Goal: Task Accomplishment & Management: Use online tool/utility

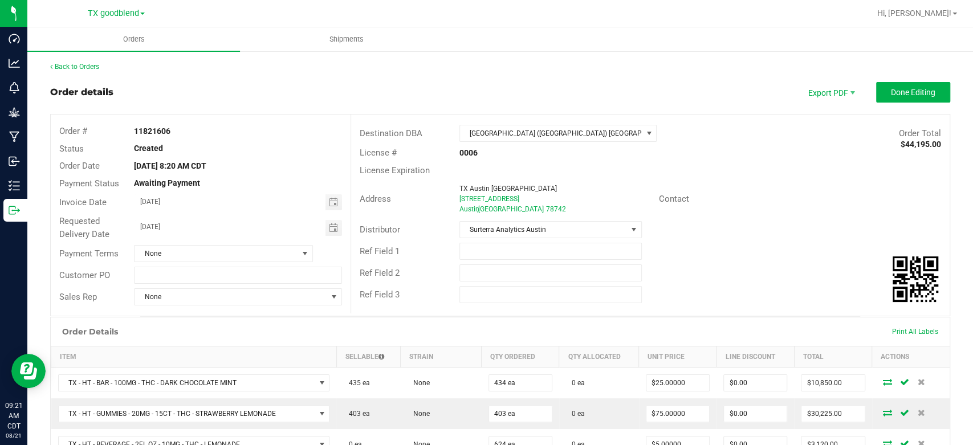
scroll to position [86, 0]
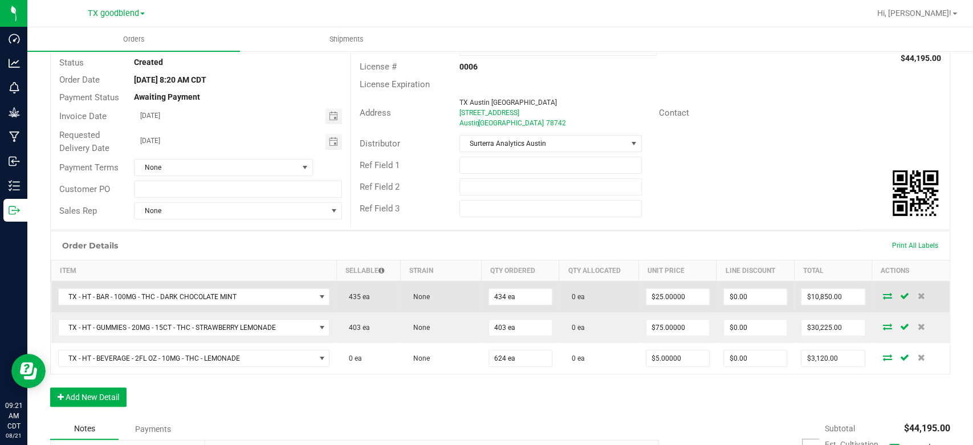
click at [883, 297] on icon at bounding box center [887, 296] width 9 height 7
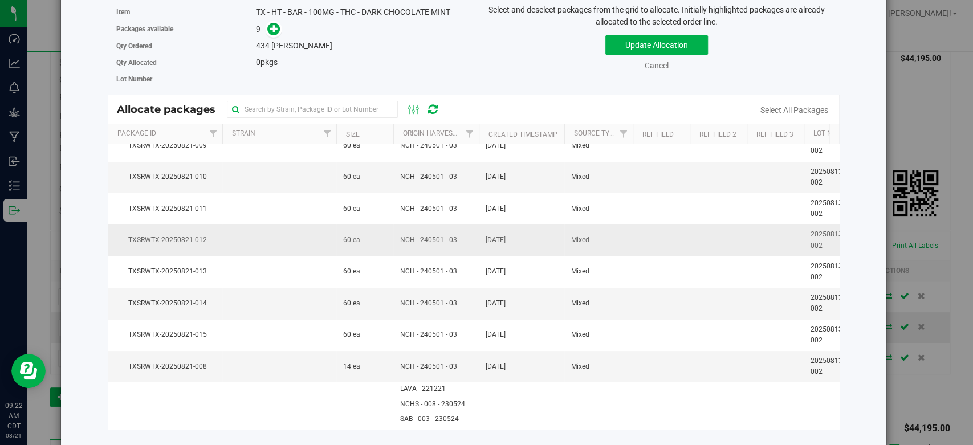
scroll to position [0, 0]
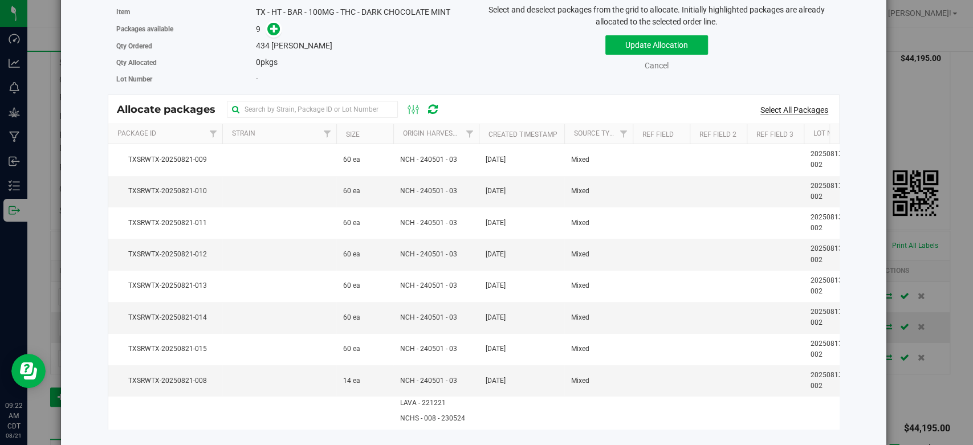
click at [769, 108] on link "Select All Packages" at bounding box center [795, 110] width 68 height 9
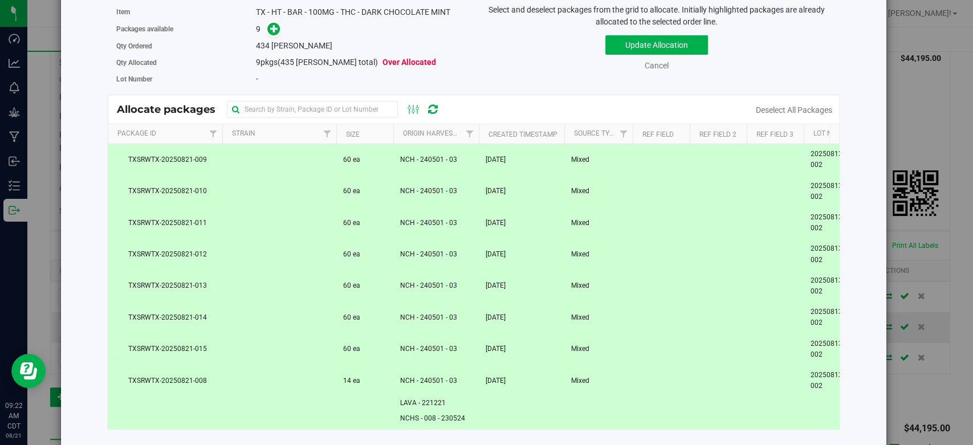
scroll to position [95, 0]
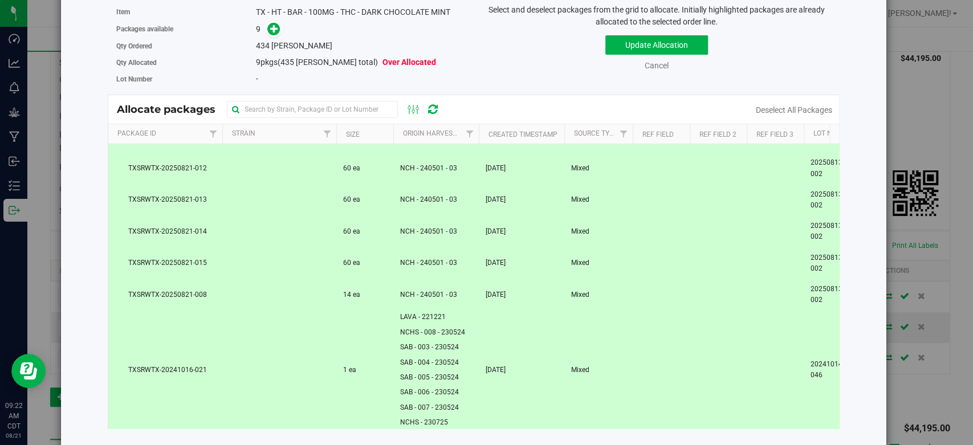
click at [559, 355] on td "[DATE]" at bounding box center [522, 370] width 86 height 119
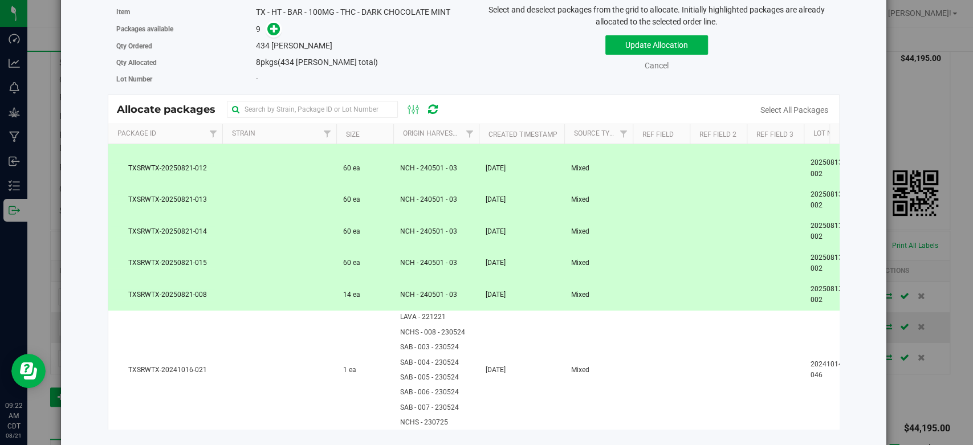
scroll to position [0, 0]
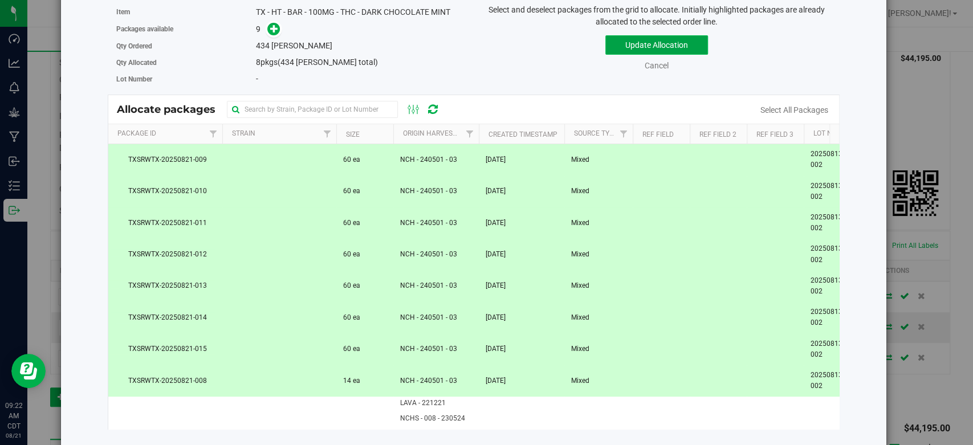
click at [638, 43] on button "Update Allocation" at bounding box center [657, 44] width 103 height 19
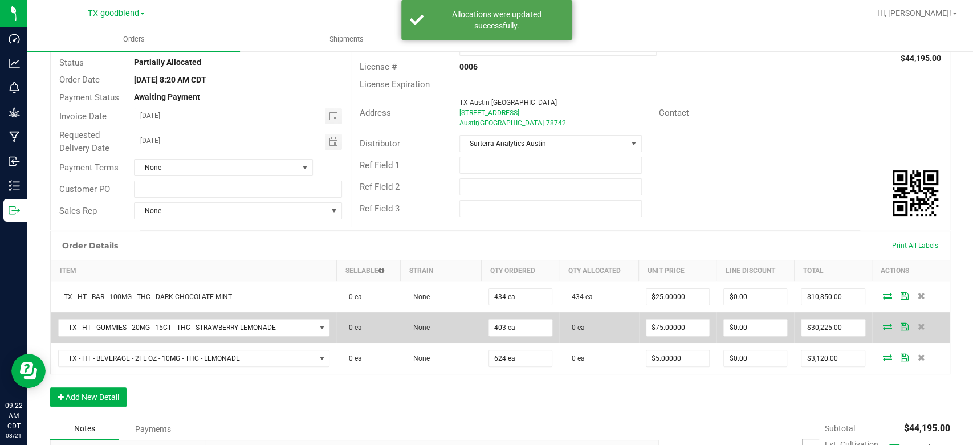
click at [883, 327] on icon at bounding box center [887, 326] width 9 height 7
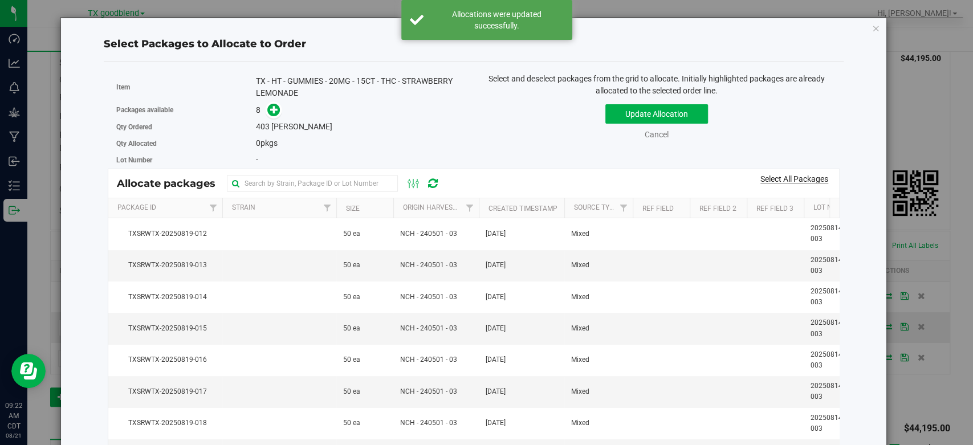
click at [790, 183] on link "Select All Packages" at bounding box center [795, 179] width 68 height 9
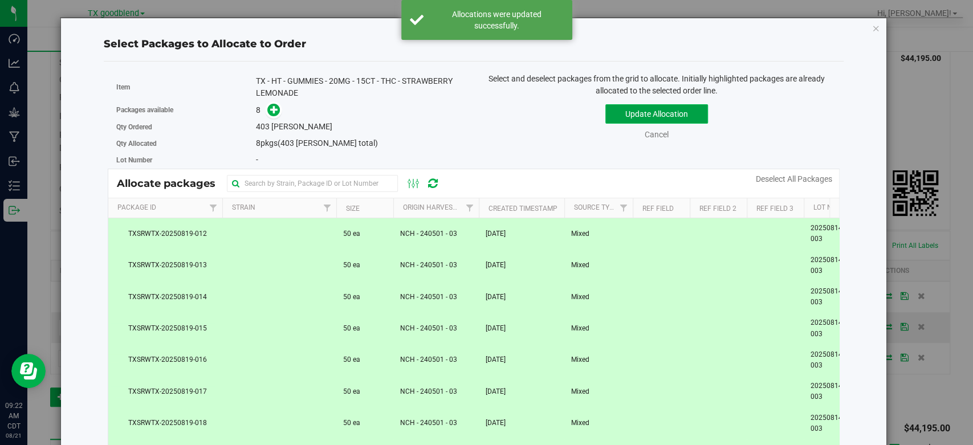
click at [634, 117] on button "Update Allocation" at bounding box center [657, 113] width 103 height 19
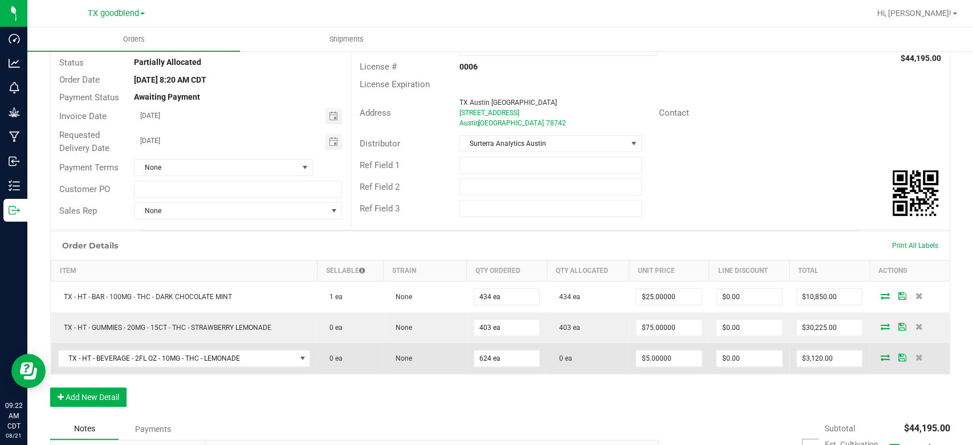
click at [881, 358] on icon at bounding box center [885, 357] width 9 height 7
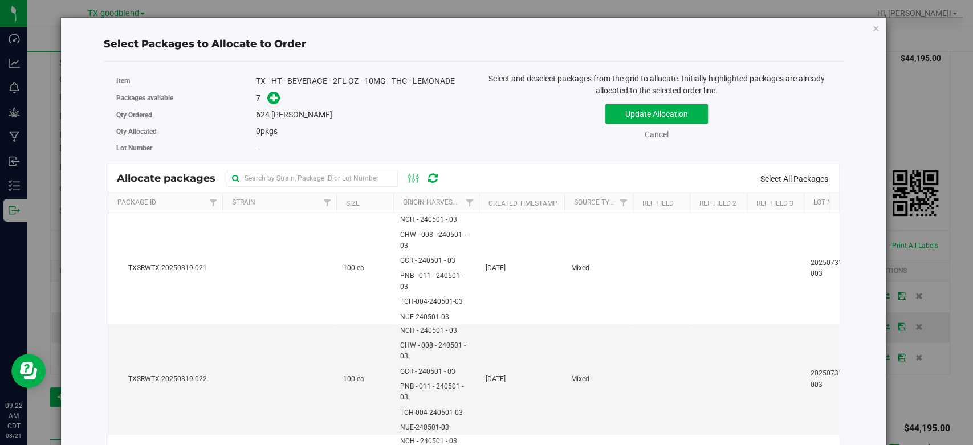
click at [781, 181] on link "Select All Packages" at bounding box center [795, 179] width 68 height 9
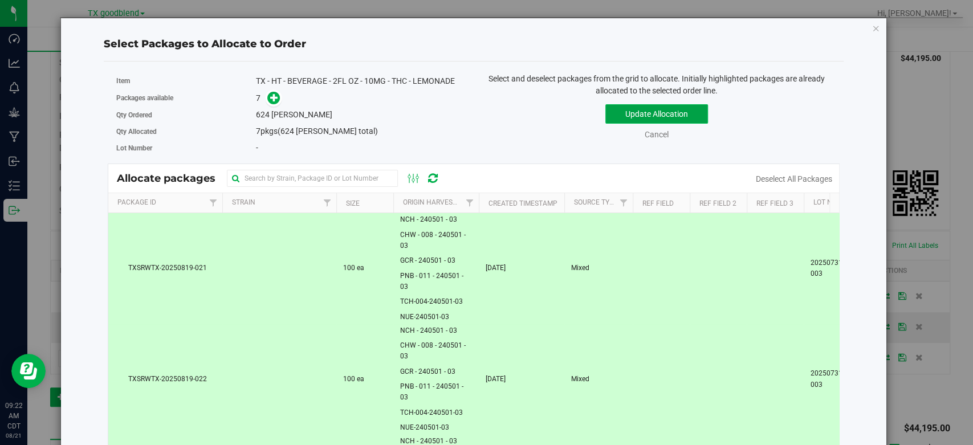
click at [634, 113] on button "Update Allocation" at bounding box center [657, 113] width 103 height 19
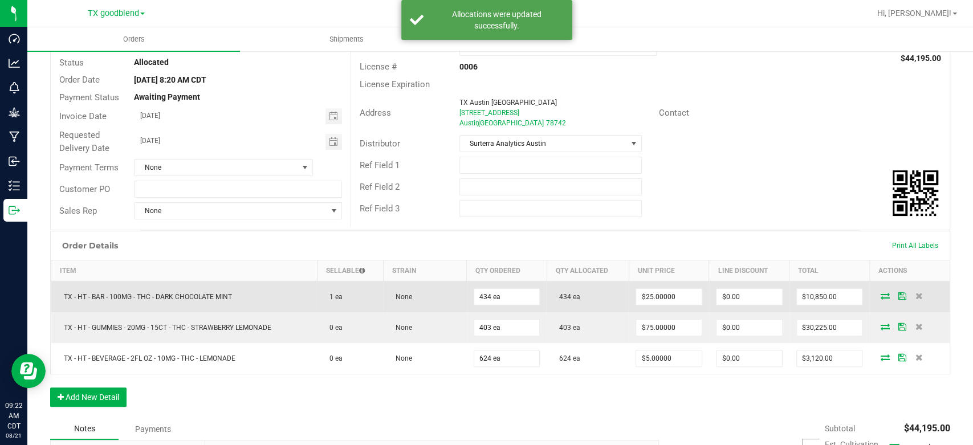
click at [898, 295] on icon at bounding box center [902, 296] width 8 height 7
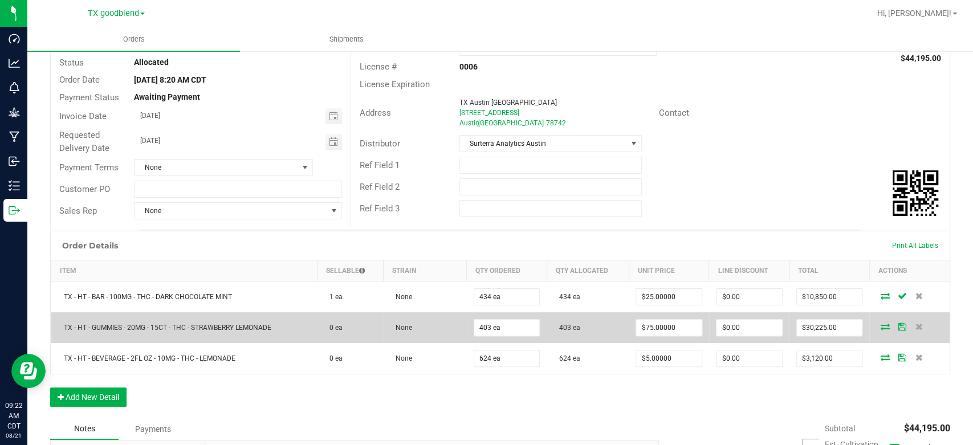
click at [898, 327] on icon at bounding box center [902, 326] width 8 height 7
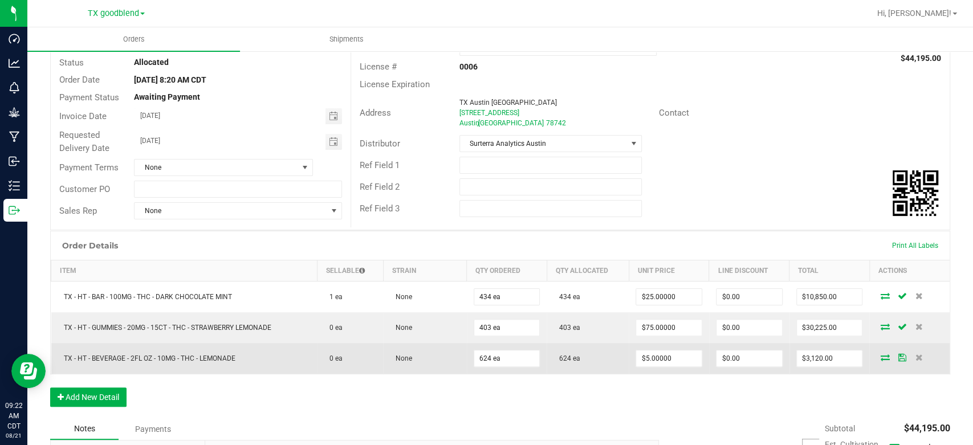
click at [898, 358] on icon at bounding box center [902, 357] width 8 height 7
click at [890, 372] on td at bounding box center [910, 358] width 80 height 31
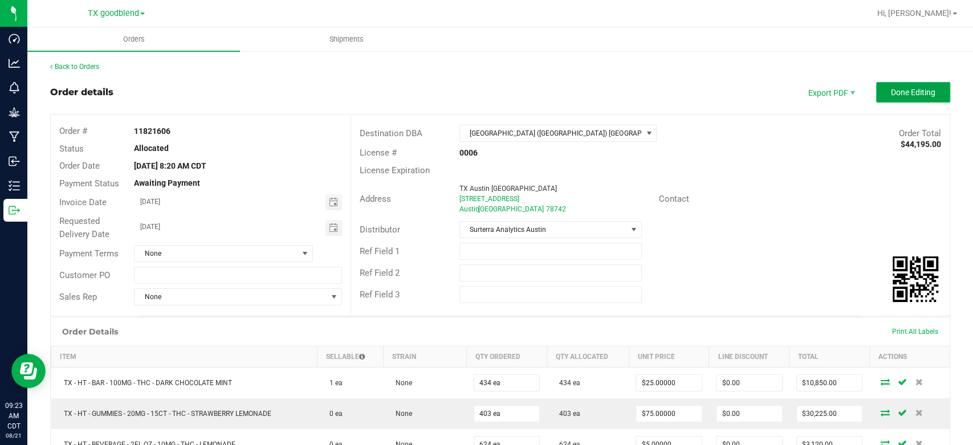
click at [894, 88] on span "Done Editing" at bounding box center [913, 92] width 44 height 9
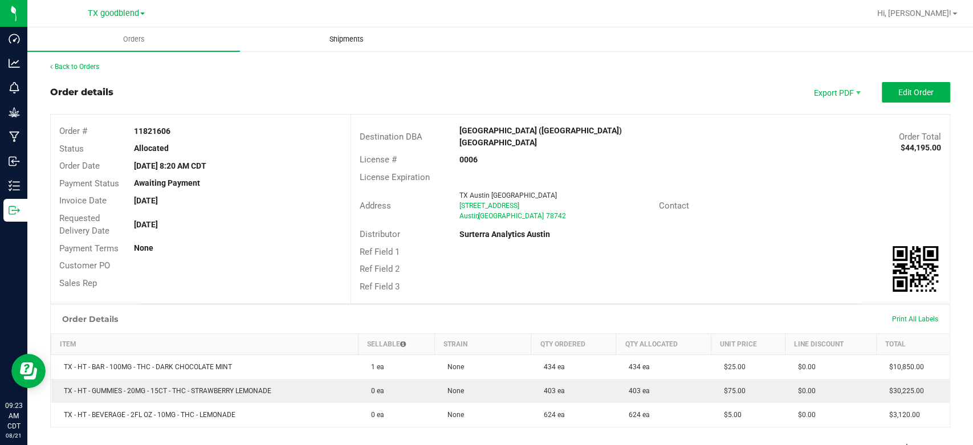
click at [346, 33] on uib-tab-heading "Shipments" at bounding box center [347, 39] width 212 height 23
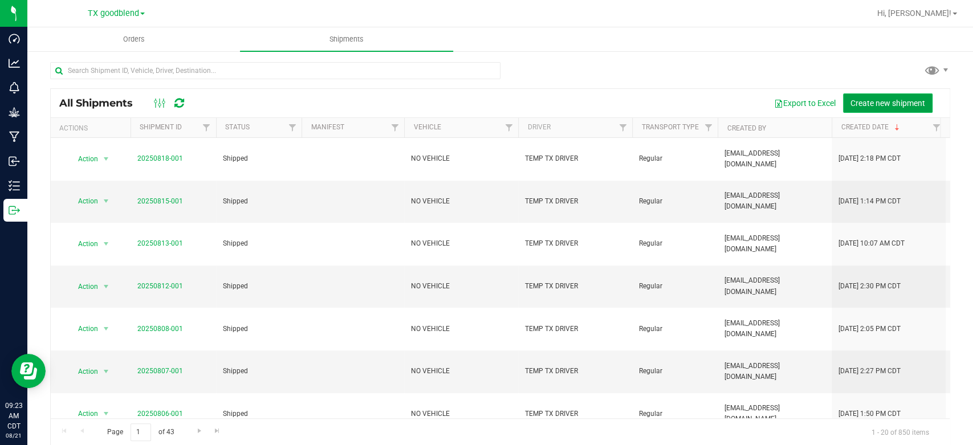
click at [869, 99] on span "Create new shipment" at bounding box center [888, 103] width 75 height 9
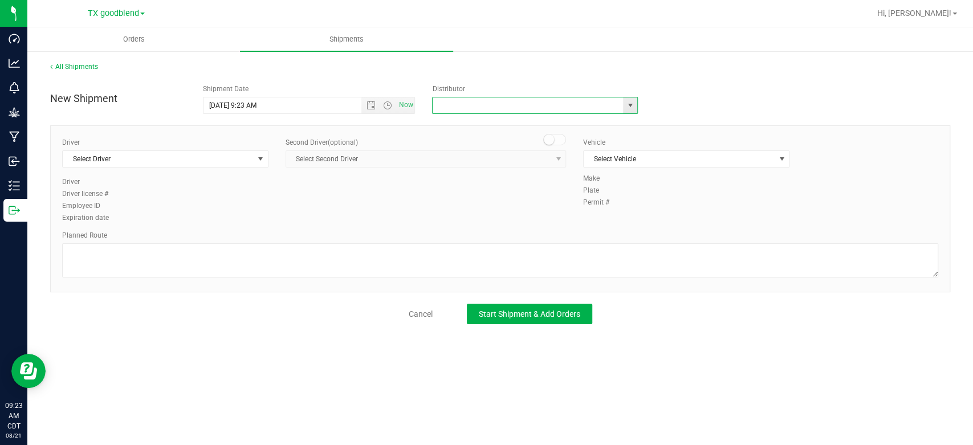
click at [461, 109] on input "text" at bounding box center [525, 106] width 185 height 16
click at [457, 128] on li "Surterra Analytics Austin" at bounding box center [535, 124] width 205 height 17
type input "Surterra Analytics Austin"
click at [157, 157] on span "Select Driver" at bounding box center [158, 159] width 191 height 16
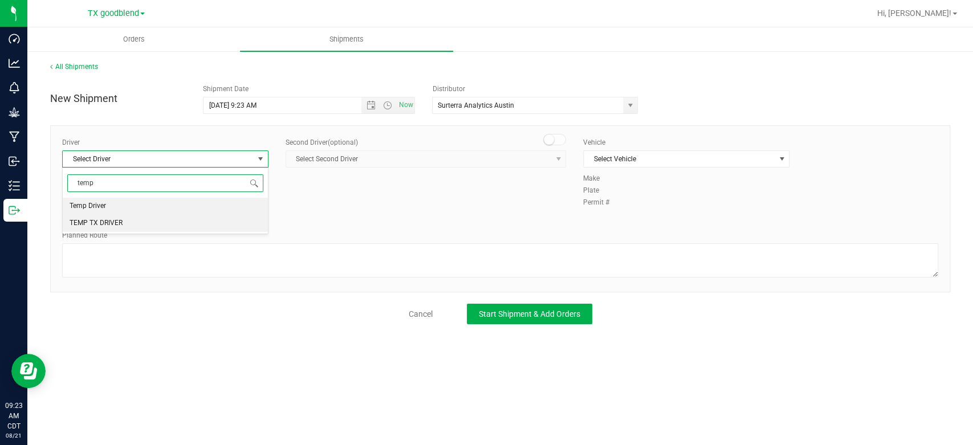
click at [154, 222] on li "TEMP TX DRIVER" at bounding box center [165, 223] width 205 height 17
type input "temp"
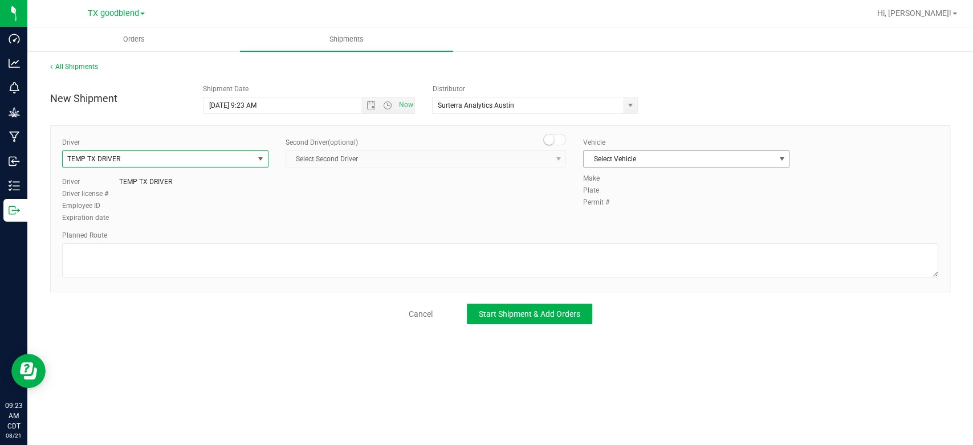
click at [623, 156] on span "Select Vehicle" at bounding box center [679, 159] width 191 height 16
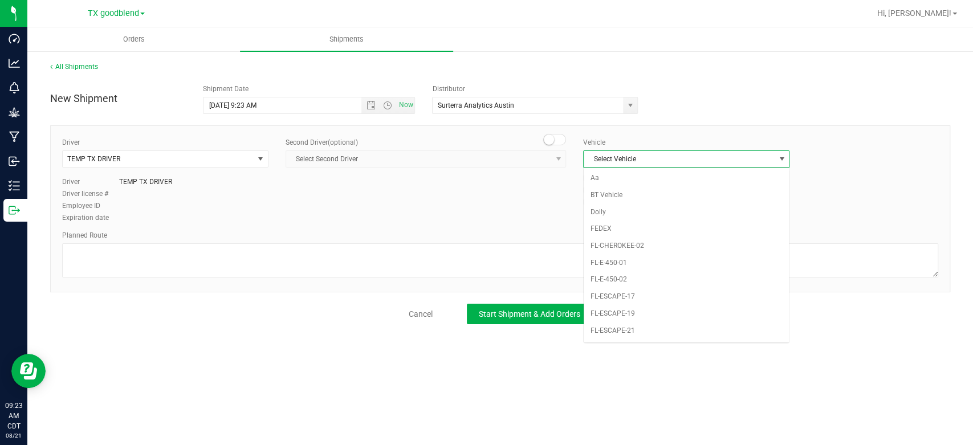
scroll to position [738, 0]
click at [612, 334] on li "NO VEHICLE" at bounding box center [686, 338] width 205 height 17
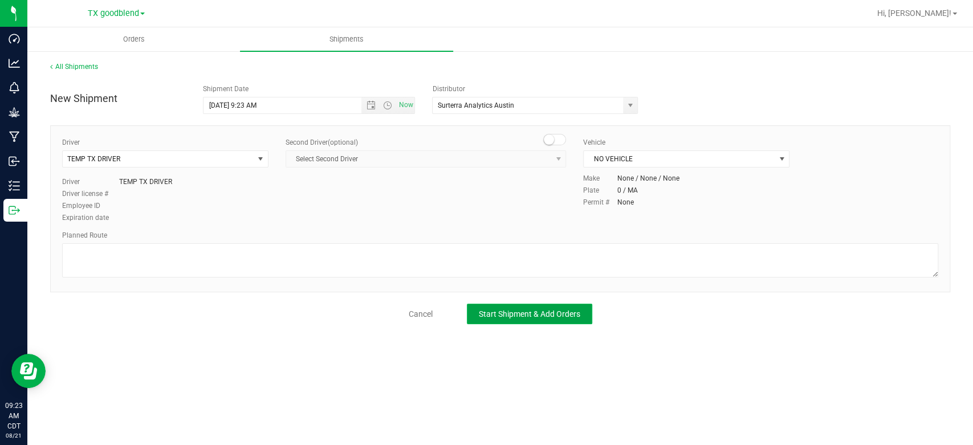
click at [515, 319] on button "Start Shipment & Add Orders" at bounding box center [529, 314] width 125 height 21
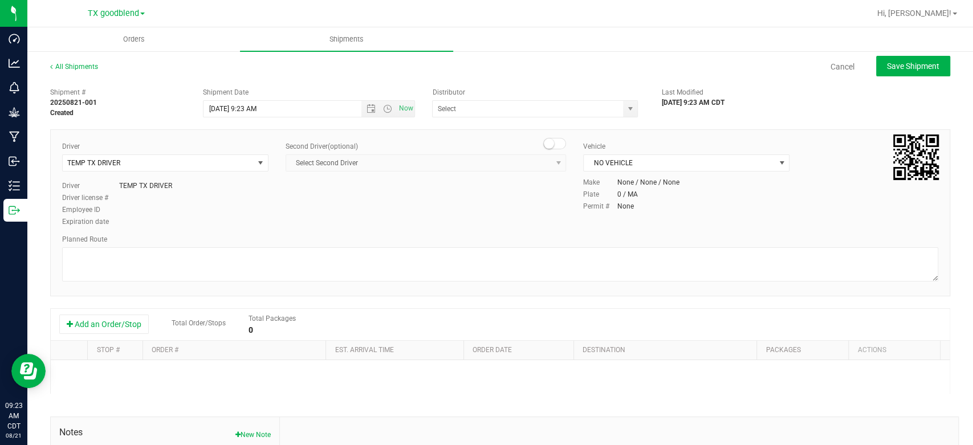
type input "Surterra Analytics Austin"
click at [112, 323] on button "Add an Order/Stop" at bounding box center [104, 324] width 90 height 19
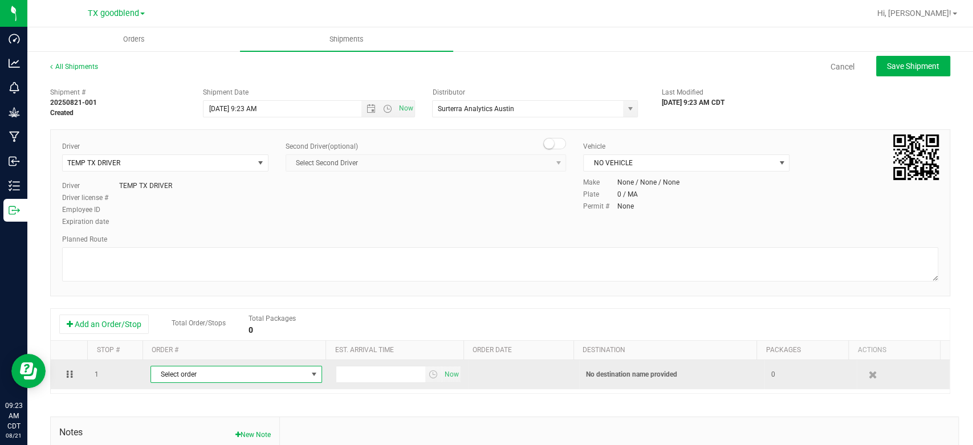
click at [219, 375] on span "Select order" at bounding box center [229, 375] width 156 height 16
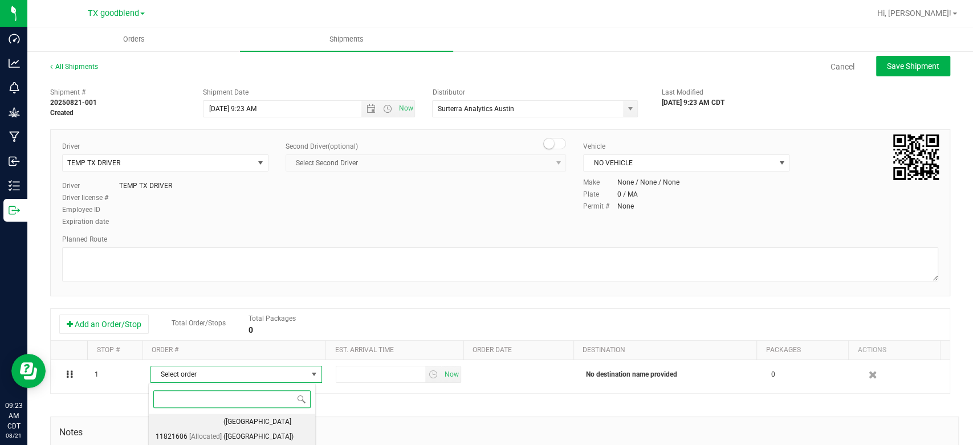
click at [220, 421] on li "11821606 [Allocated] ([GEOGRAPHIC_DATA] ([GEOGRAPHIC_DATA]) [GEOGRAPHIC_DATA])" at bounding box center [232, 437] width 167 height 46
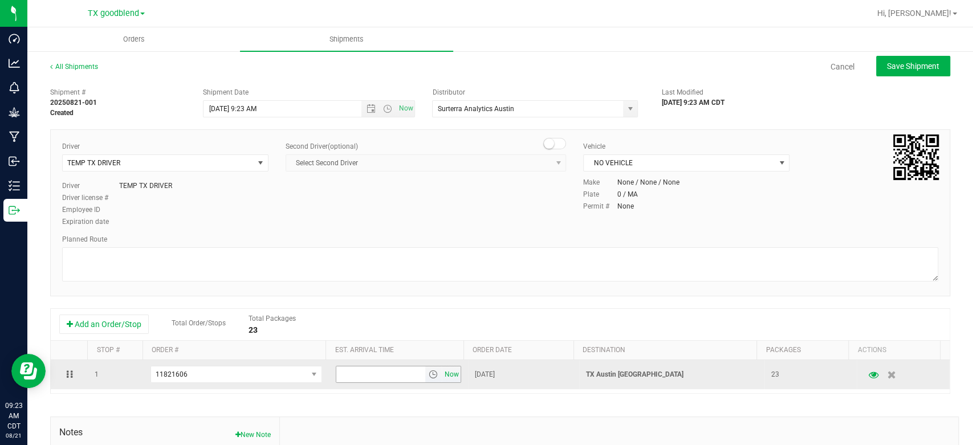
click at [442, 379] on span "Now" at bounding box center [451, 375] width 19 height 17
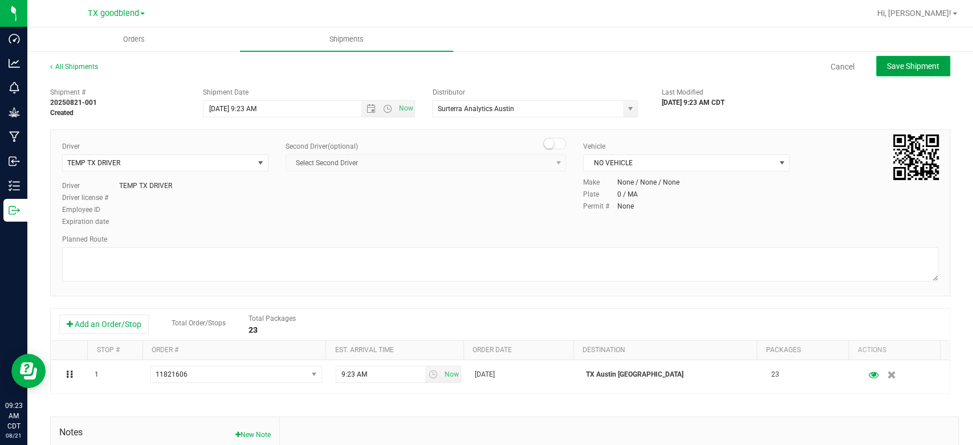
click at [887, 68] on span "Save Shipment" at bounding box center [913, 66] width 52 height 9
type input "[DATE] 2:23 PM"
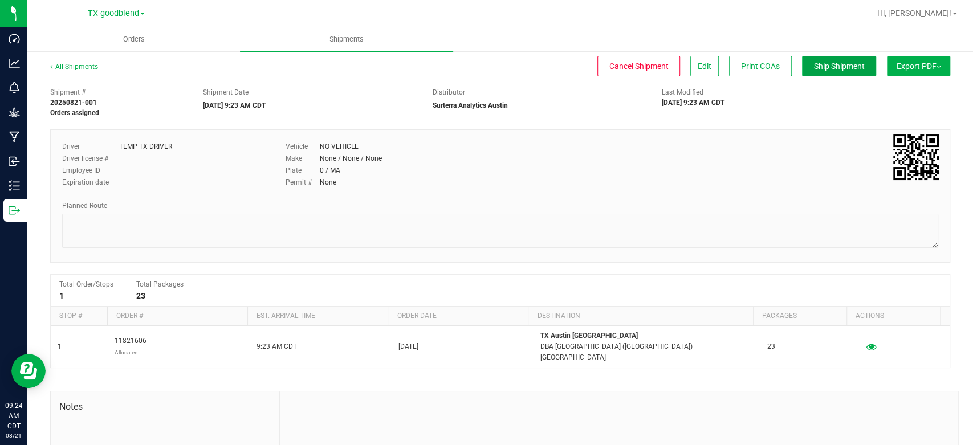
click at [825, 58] on button "Ship Shipment" at bounding box center [839, 66] width 74 height 21
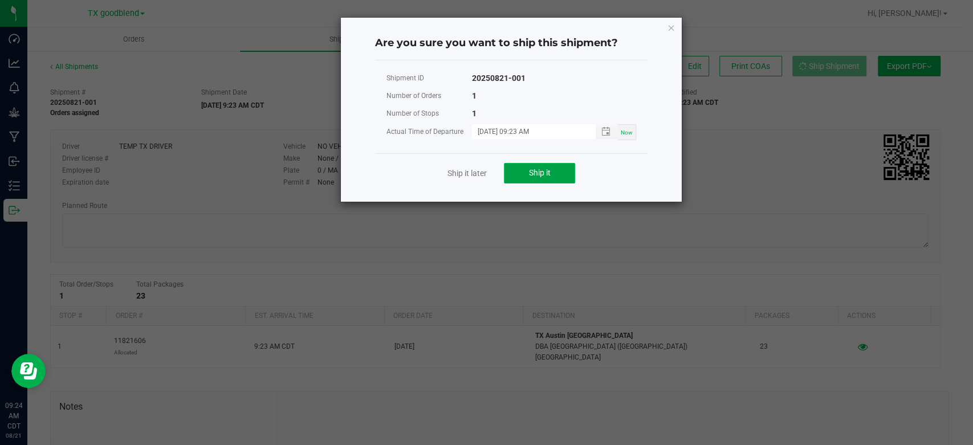
click at [529, 175] on span "Ship it" at bounding box center [540, 172] width 22 height 9
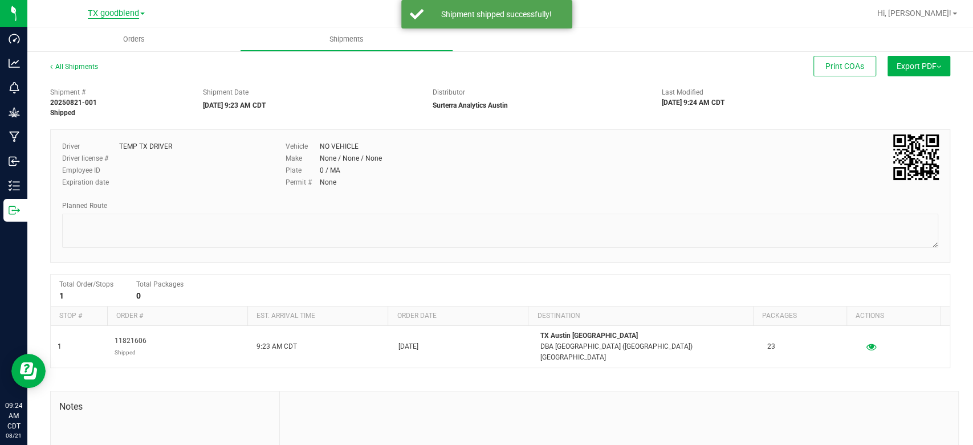
click at [126, 13] on span "TX goodblend" at bounding box center [113, 14] width 51 height 10
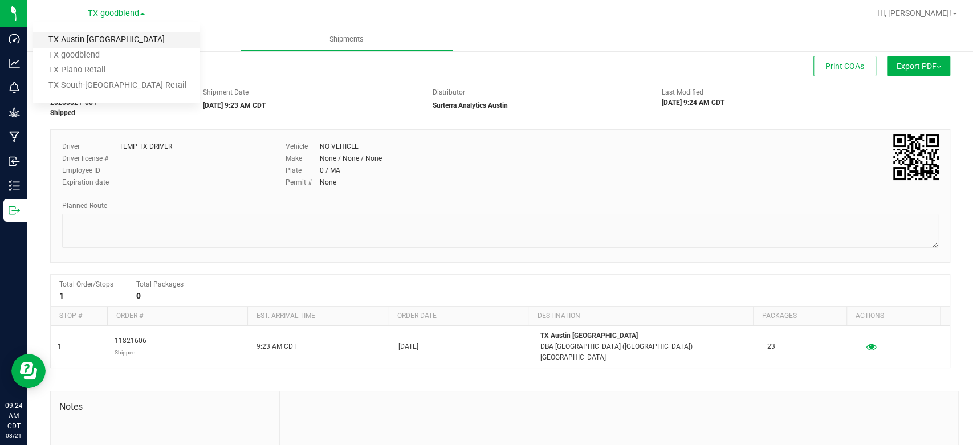
click at [113, 34] on link "TX Austin [GEOGRAPHIC_DATA]" at bounding box center [116, 40] width 167 height 15
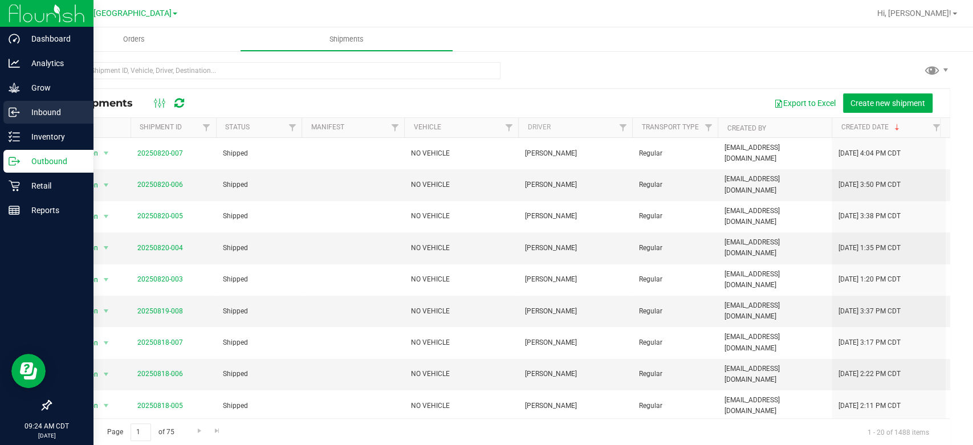
click at [45, 115] on p "Inbound" at bounding box center [54, 113] width 68 height 14
